Goal: Navigation & Orientation: Find specific page/section

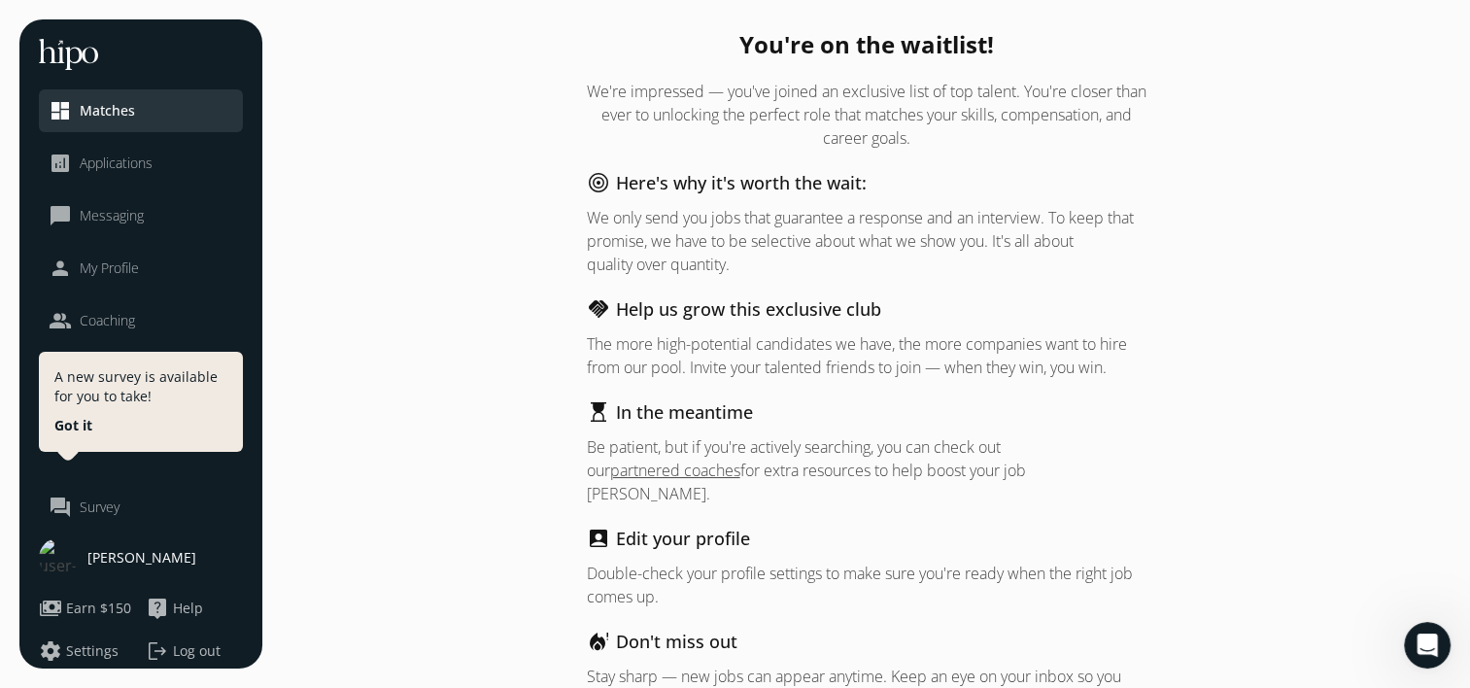
click at [103, 161] on span "Applications" at bounding box center [116, 163] width 73 height 19
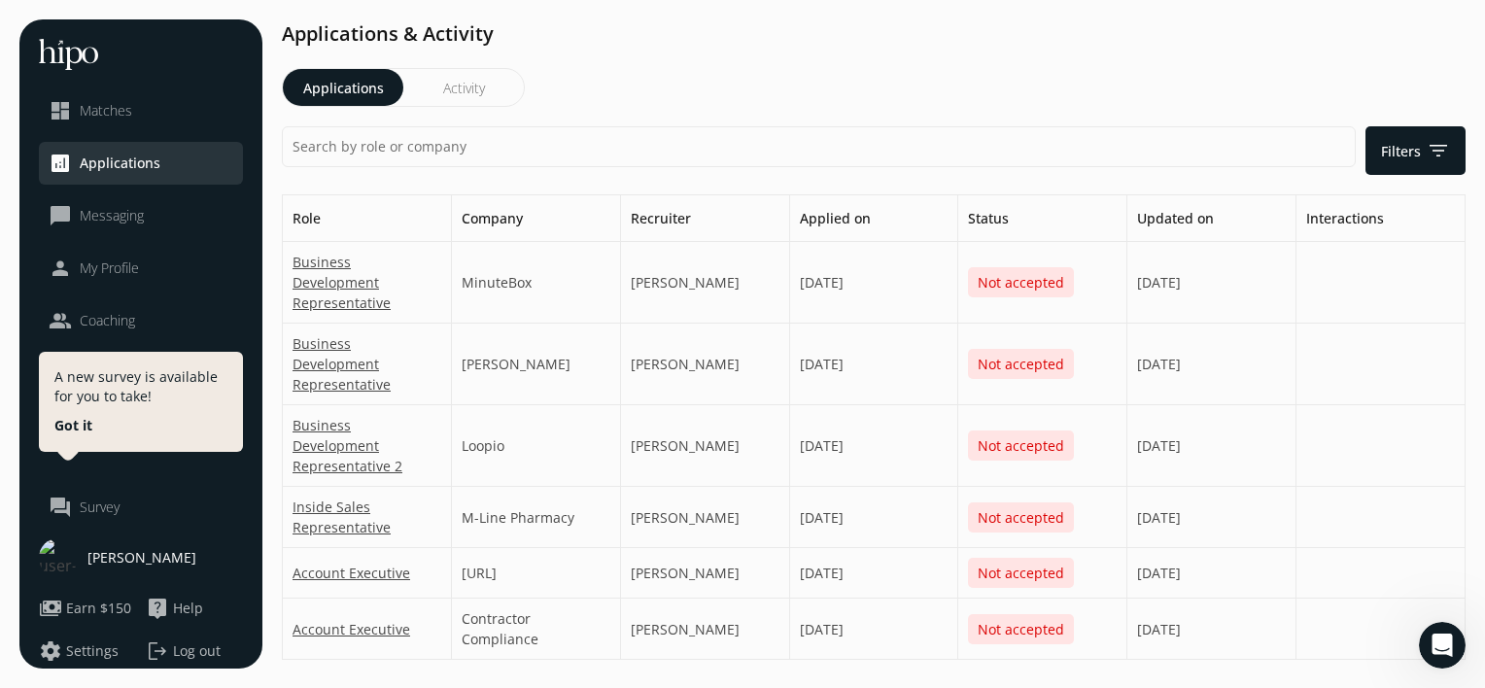
click at [137, 101] on link "dashboard Matches" at bounding box center [141, 110] width 185 height 23
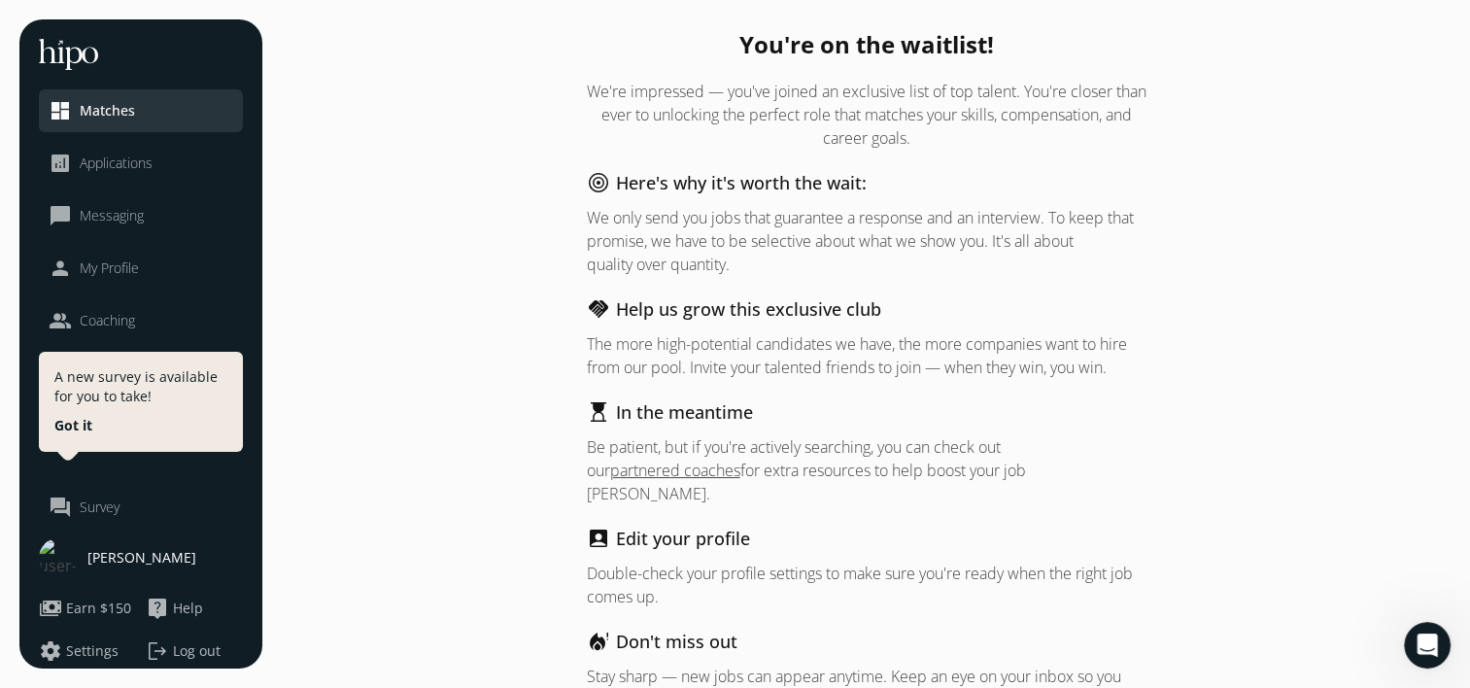
click at [144, 536] on div "close dashboard Matches analytics Applications chat_bubble_outline Messaging pe…" at bounding box center [140, 343] width 243 height 649
click at [123, 545] on div "[PERSON_NAME]" at bounding box center [141, 557] width 204 height 39
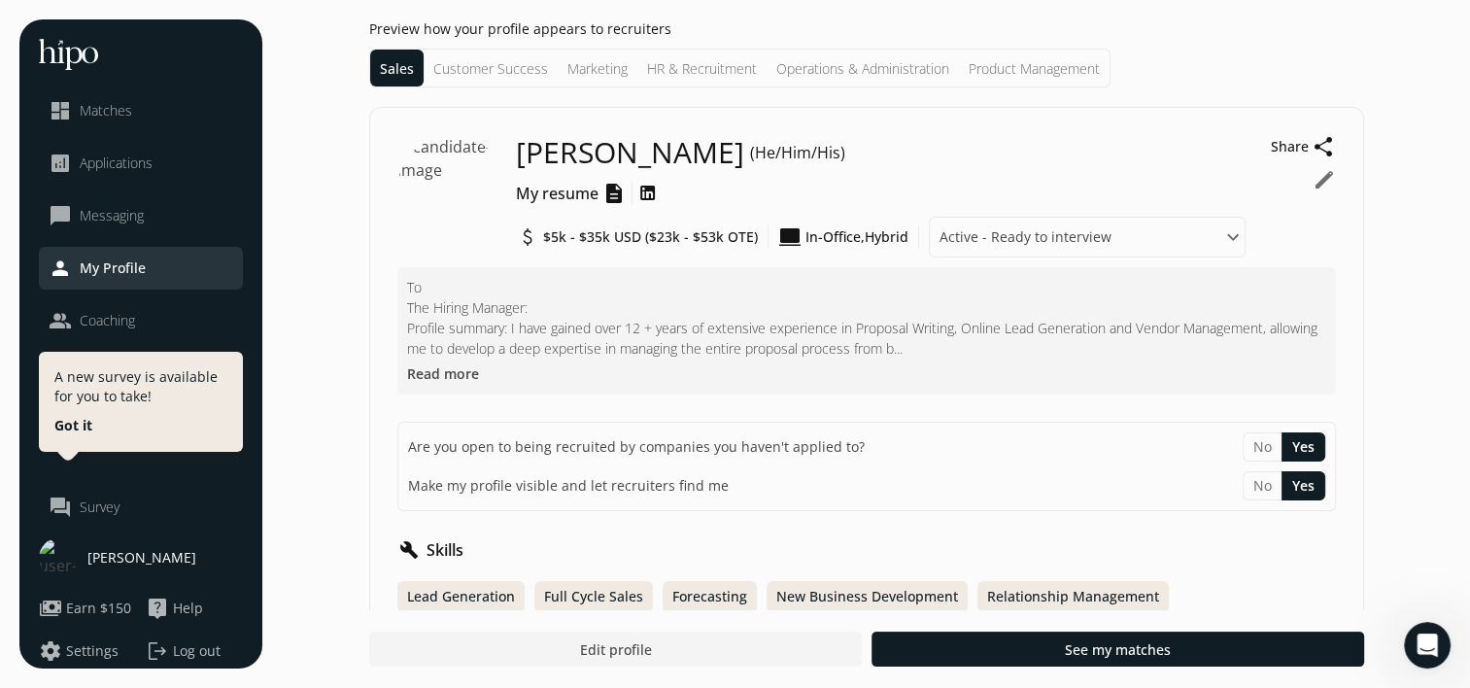
click at [105, 106] on span "Matches" at bounding box center [106, 110] width 52 height 19
